Goal: Check status: Check status

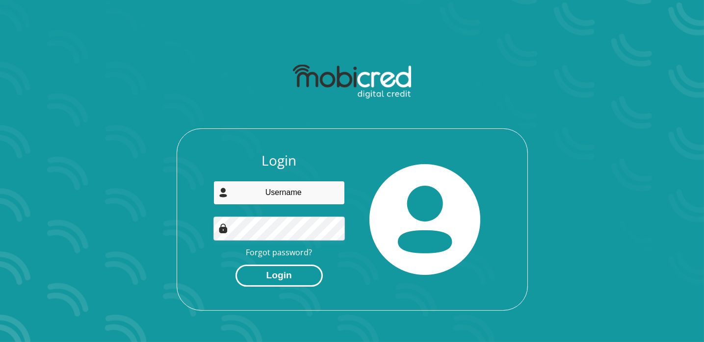
type input "[EMAIL_ADDRESS][DOMAIN_NAME]"
click at [288, 275] on button "Login" at bounding box center [278, 276] width 87 height 22
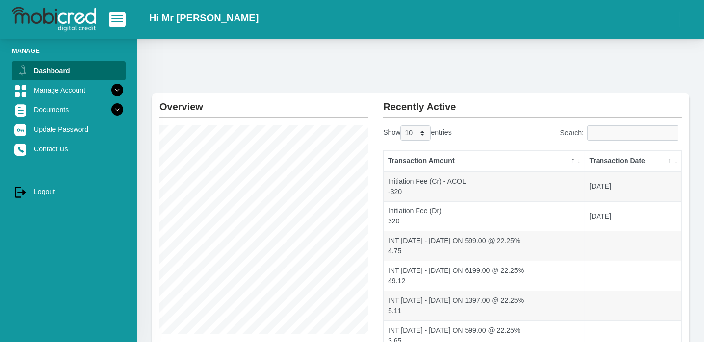
click at [671, 158] on th "Transaction Date" at bounding box center [633, 161] width 96 height 21
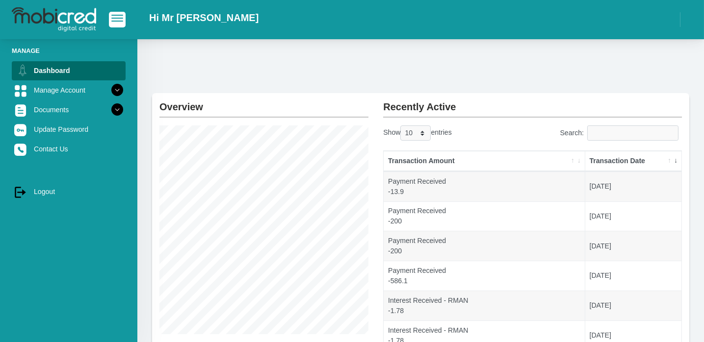
drag, startPoint x: 702, startPoint y: 154, endPoint x: 707, endPoint y: 169, distance: 15.5
click at [703, 169] on html "Hi Mr [PERSON_NAME]" at bounding box center [352, 276] width 704 height 553
click at [109, 85] on icon at bounding box center [117, 90] width 17 height 17
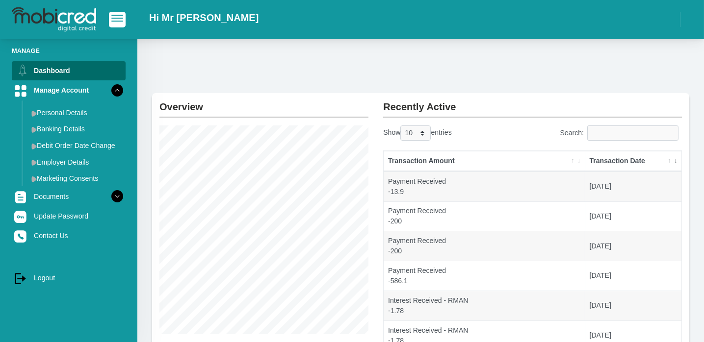
click at [673, 158] on th "Transaction Date" at bounding box center [633, 161] width 96 height 21
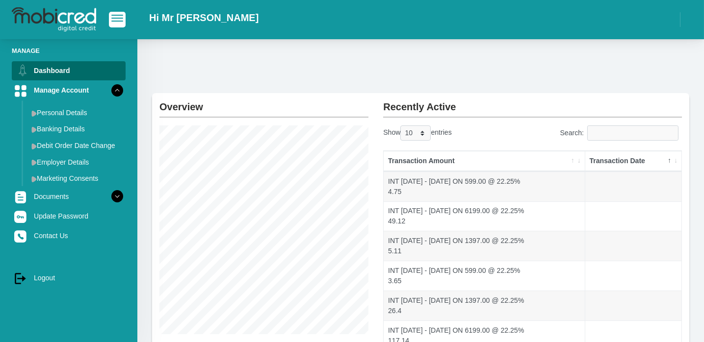
click at [673, 158] on th "Transaction Date" at bounding box center [633, 161] width 96 height 21
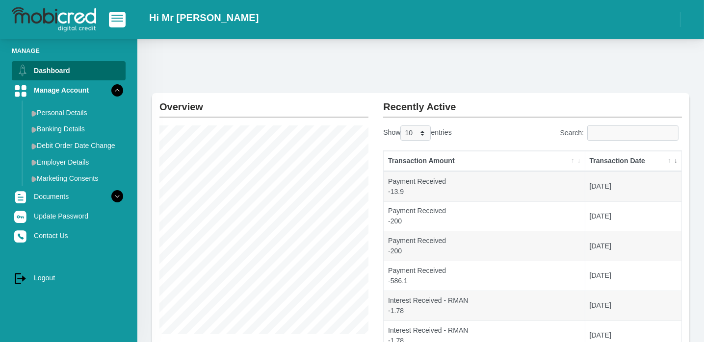
click at [668, 161] on th "Transaction Date" at bounding box center [633, 161] width 96 height 21
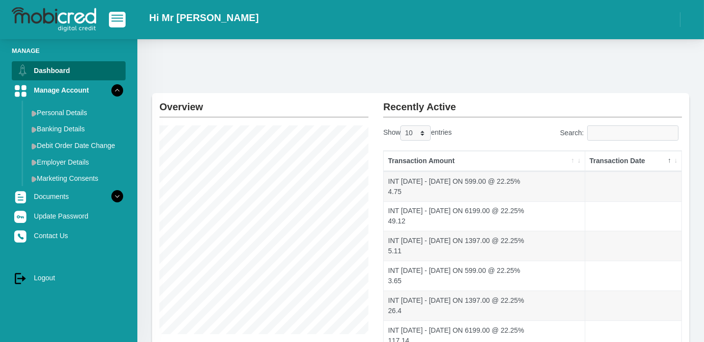
click at [668, 161] on th "Transaction Date" at bounding box center [633, 161] width 96 height 21
